Goal: Transaction & Acquisition: Purchase product/service

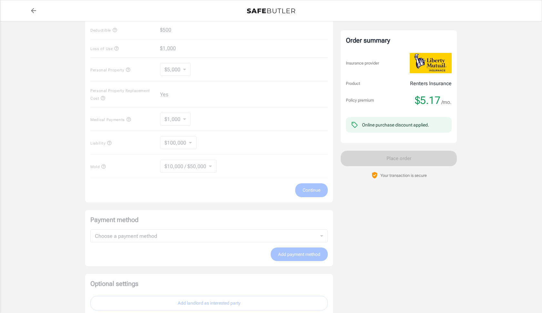
scroll to position [38, 0]
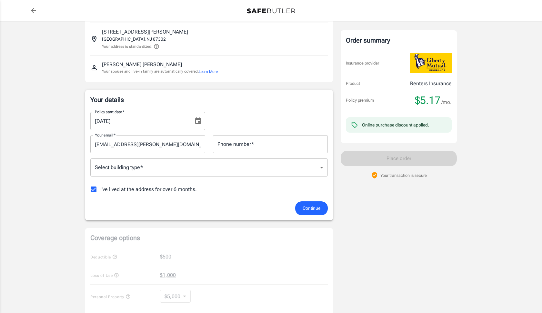
click at [196, 120] on icon "Choose date, selected date is Sep 16, 2025" at bounding box center [198, 121] width 8 height 8
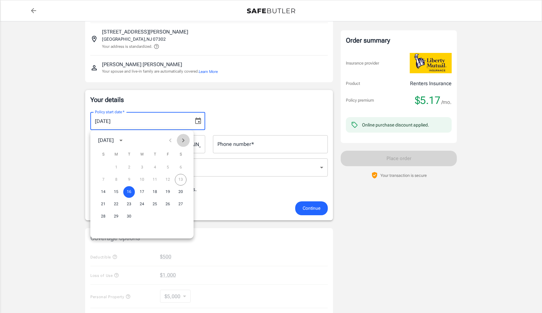
click at [183, 142] on icon "Next month" at bounding box center [183, 140] width 8 height 8
click at [127, 191] on button "14" at bounding box center [129, 192] width 12 height 12
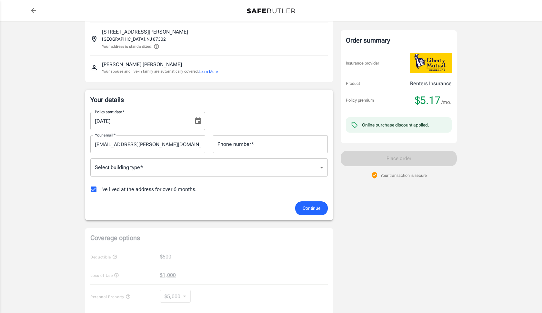
type input "[DATE]"
click at [226, 171] on body "Policy premium $ 5.17 /mo Liberty Mutual Renters Insurance [STREET_ADDRESS][PER…" at bounding box center [271, 278] width 542 height 633
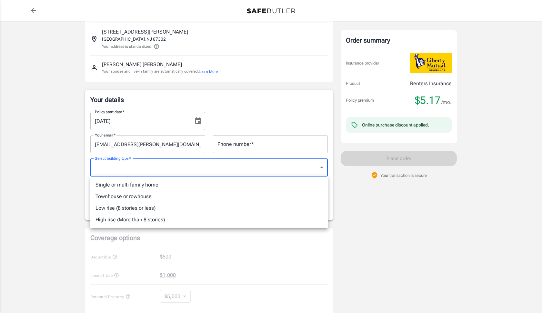
click at [178, 217] on li "High rise (More than 8 stories)" at bounding box center [208, 220] width 237 height 12
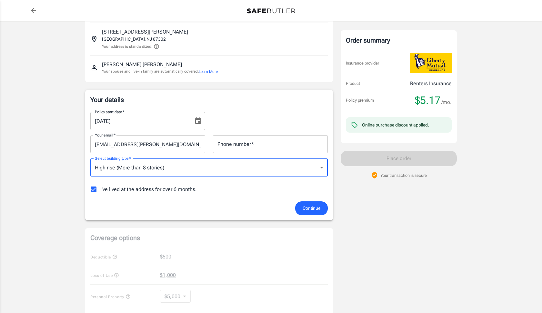
type input "highrise"
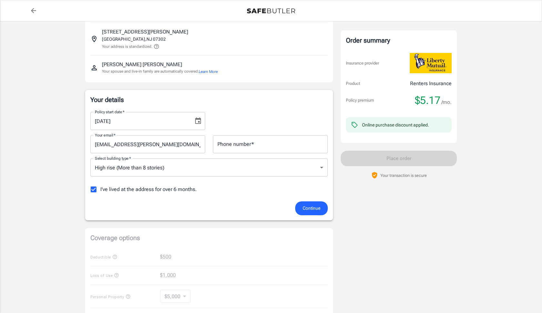
click at [178, 188] on span "I've lived at the address for over 6 months." at bounding box center [148, 189] width 96 height 8
click at [100, 188] on input "I've lived at the address for over 6 months." at bounding box center [94, 190] width 14 height 14
checkbox input "false"
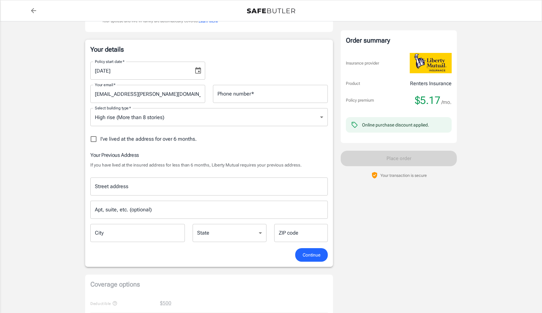
scroll to position [90, 0]
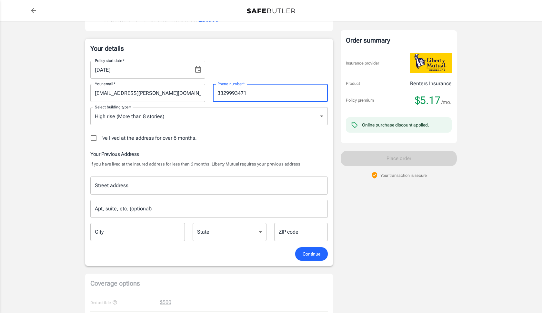
type input "3329993471"
click at [248, 155] on h6 "Your Previous Address" at bounding box center [208, 154] width 237 height 8
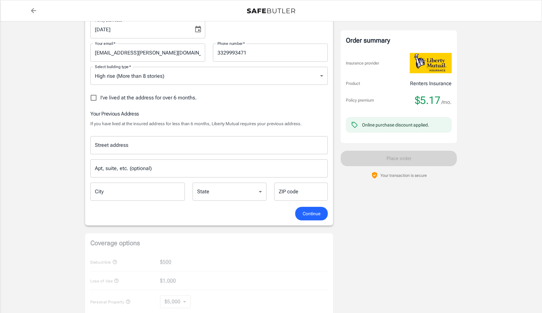
scroll to position [105, 0]
